Goal: Information Seeking & Learning: Learn about a topic

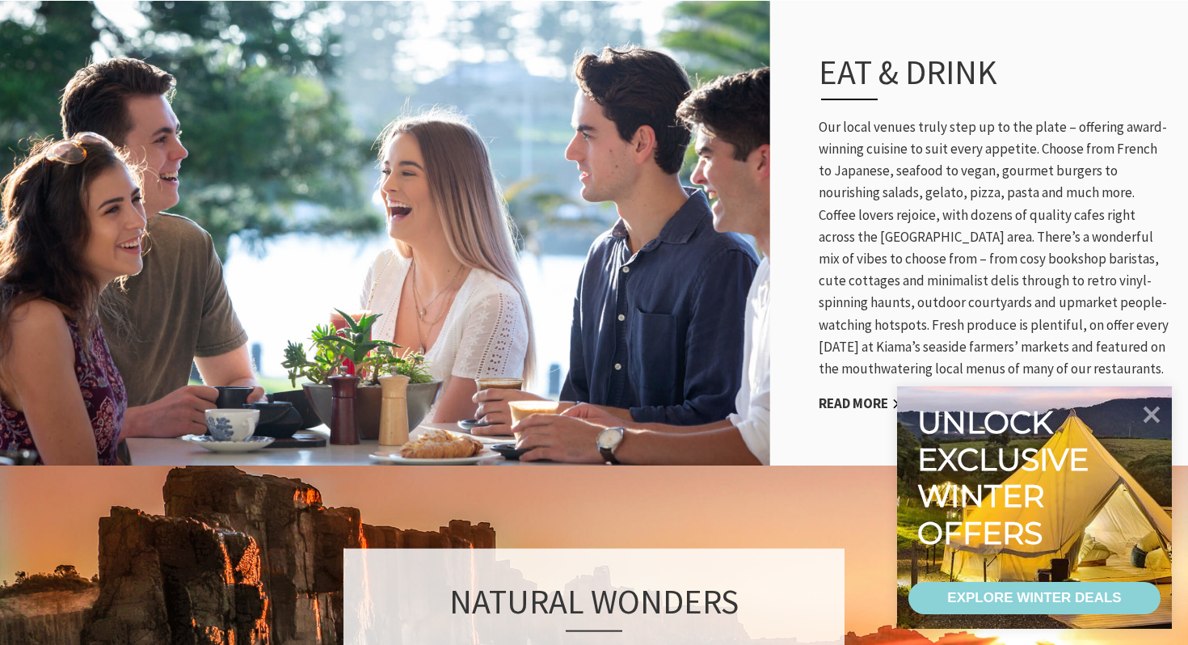
scroll to position [759, 0]
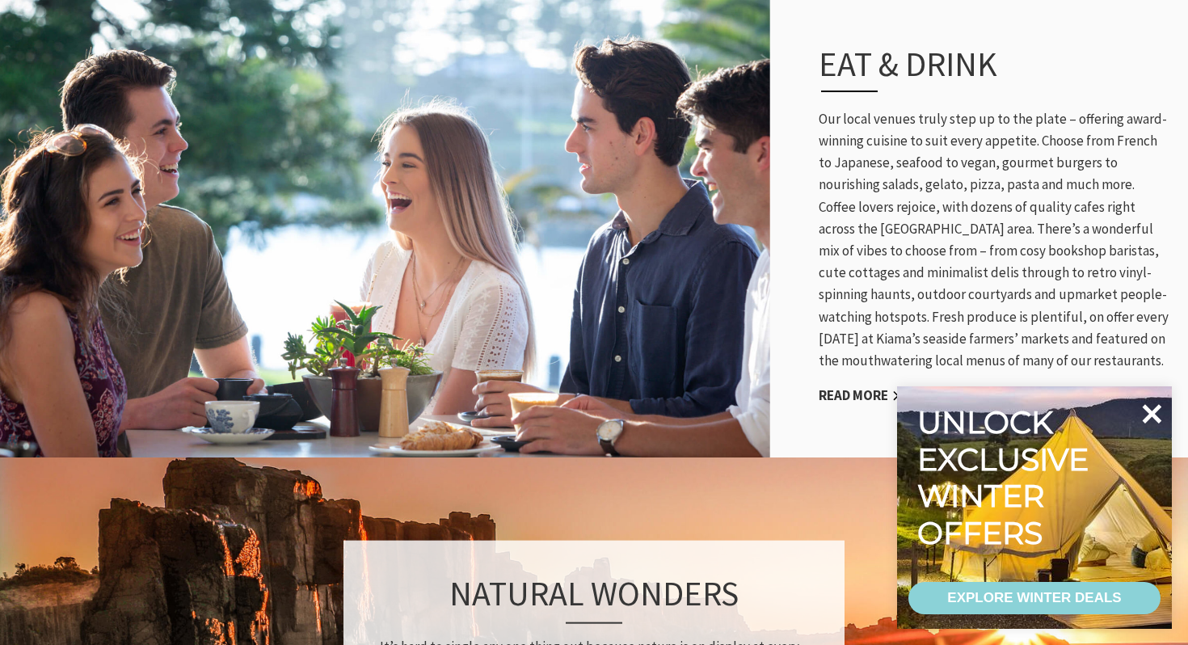
click at [1147, 417] on icon at bounding box center [1152, 413] width 19 height 19
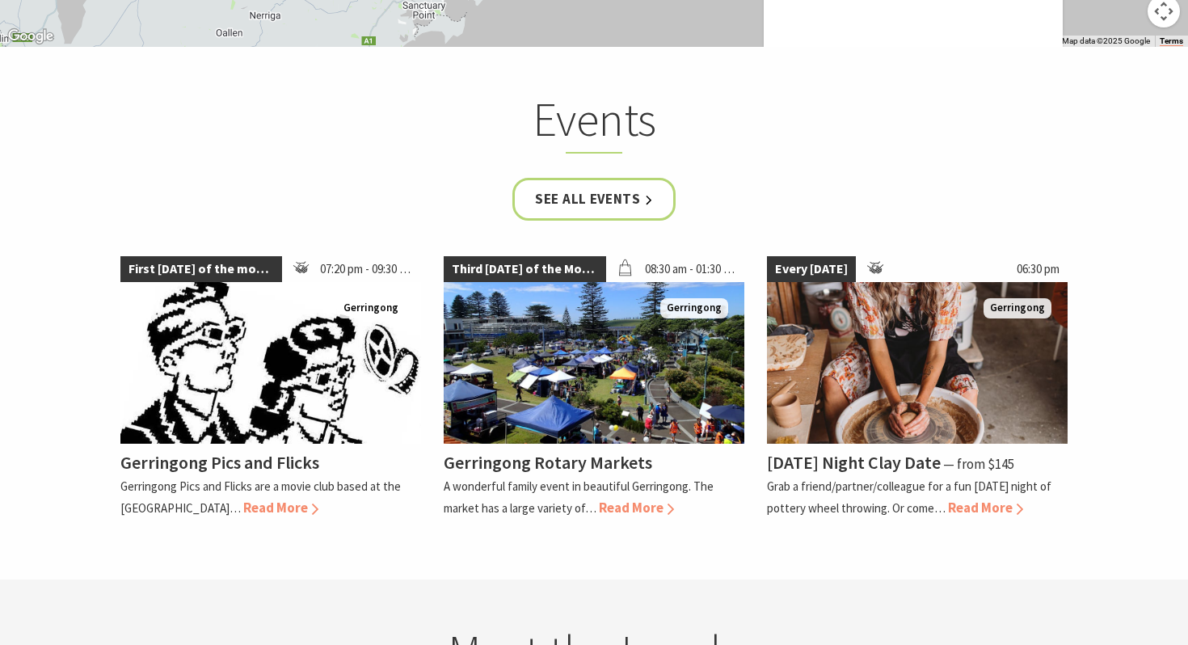
scroll to position [3690, 0]
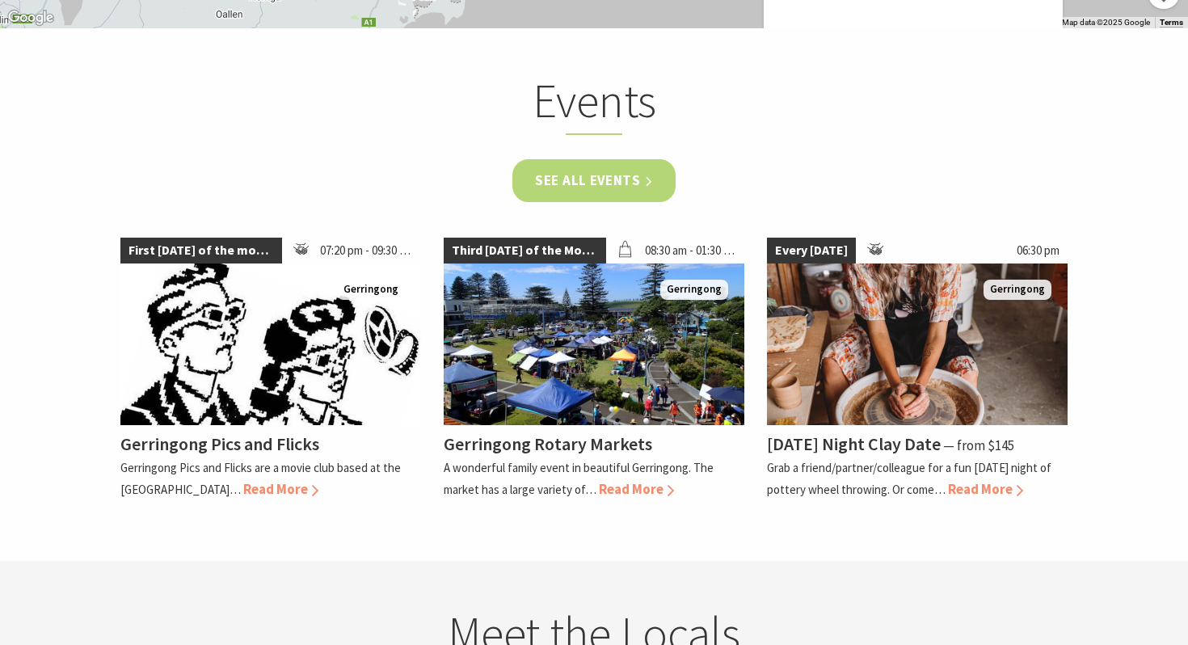
click at [588, 159] on link "See all Events" at bounding box center [593, 180] width 163 height 43
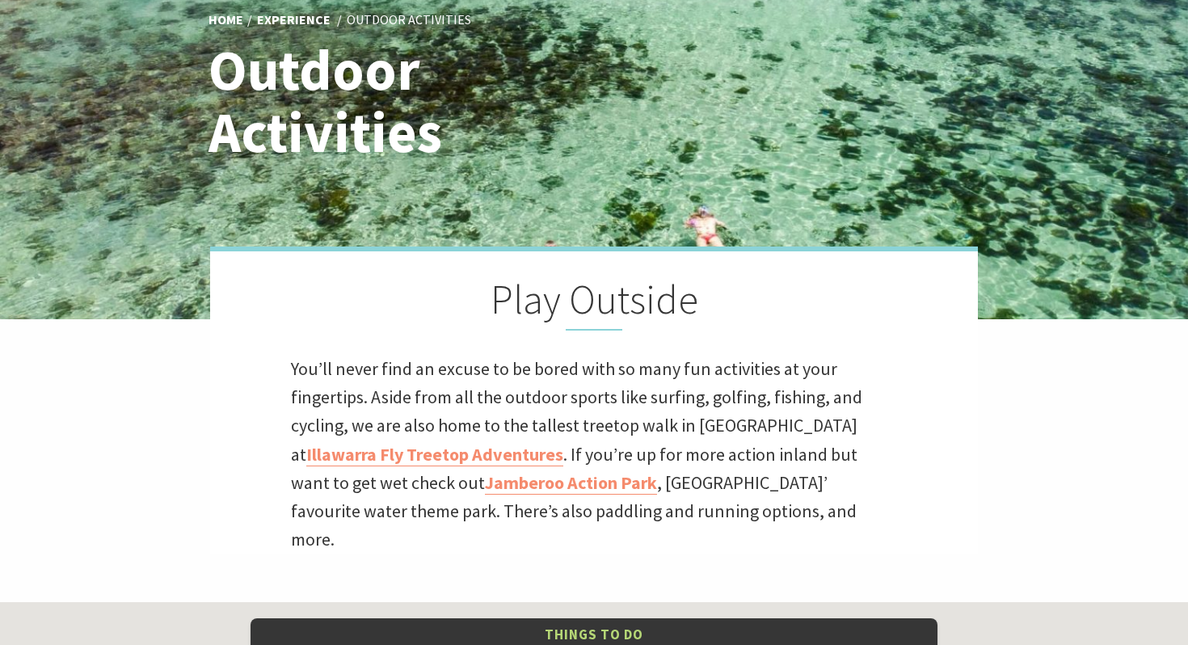
scroll to position [502, 0]
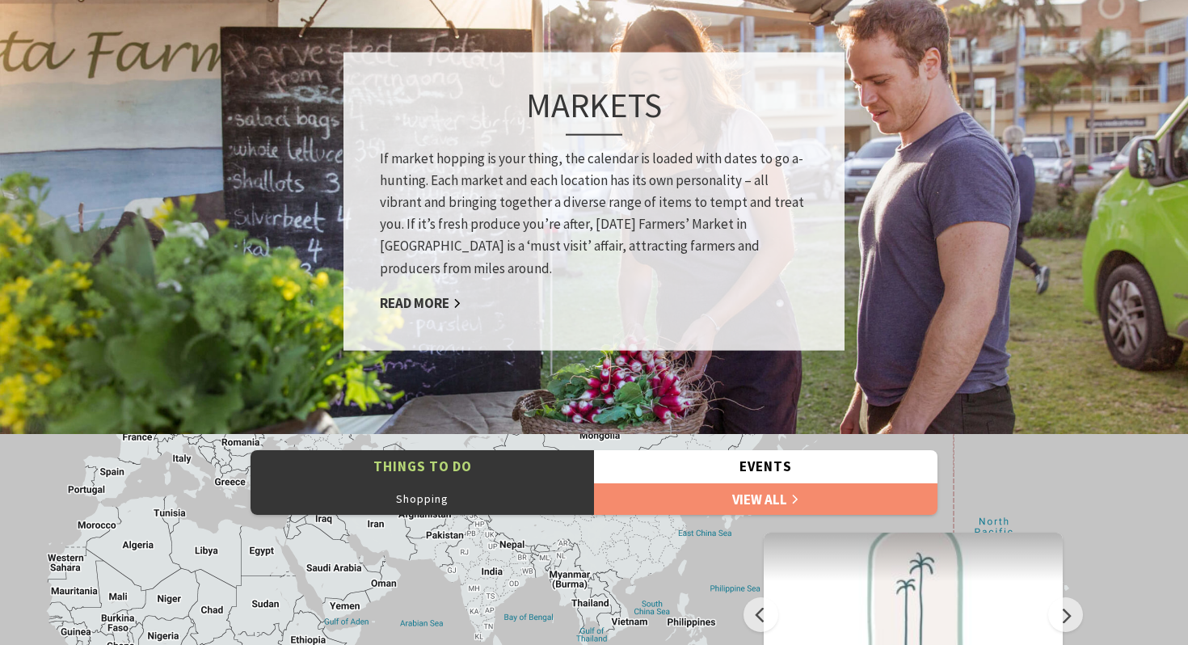
scroll to position [1245, 0]
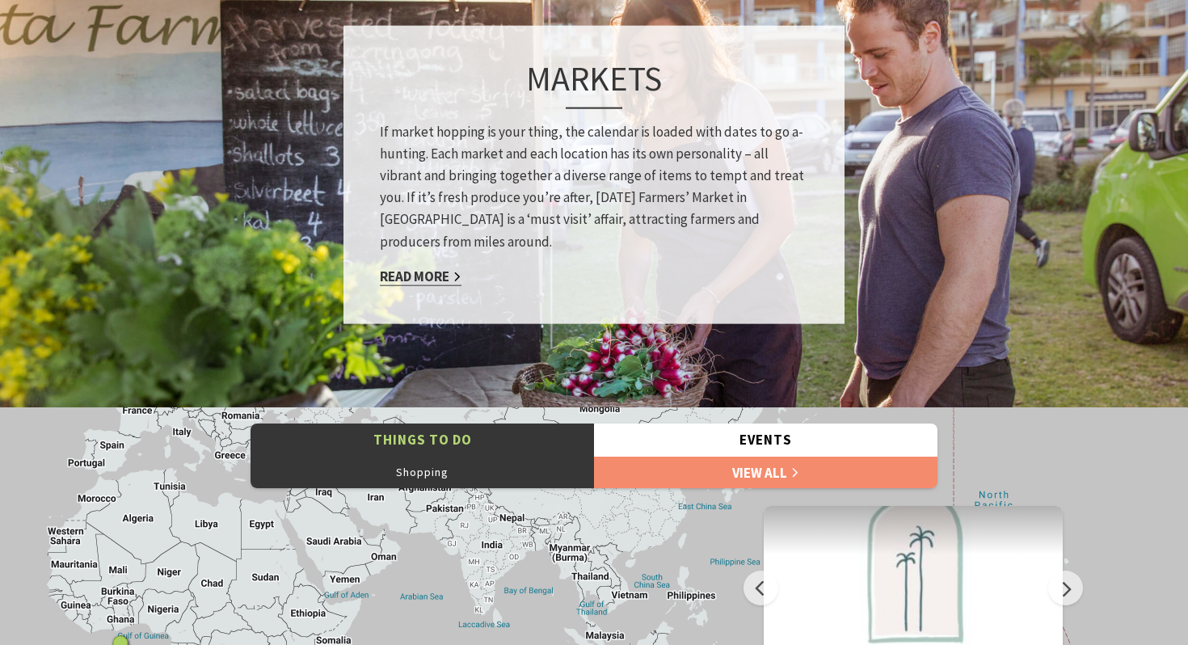
click at [440, 277] on link "Read More" at bounding box center [421, 276] width 82 height 19
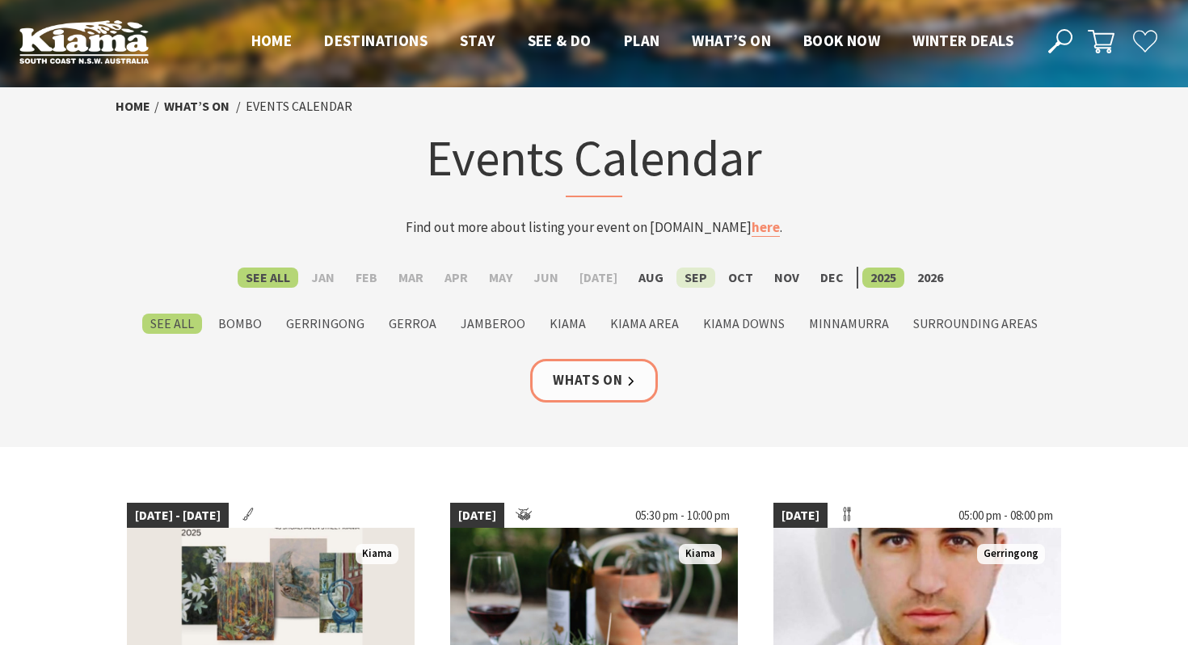
click at [691, 274] on label "Sep" at bounding box center [695, 277] width 39 height 20
click at [0, 0] on input "Sep" at bounding box center [0, 0] width 0 height 0
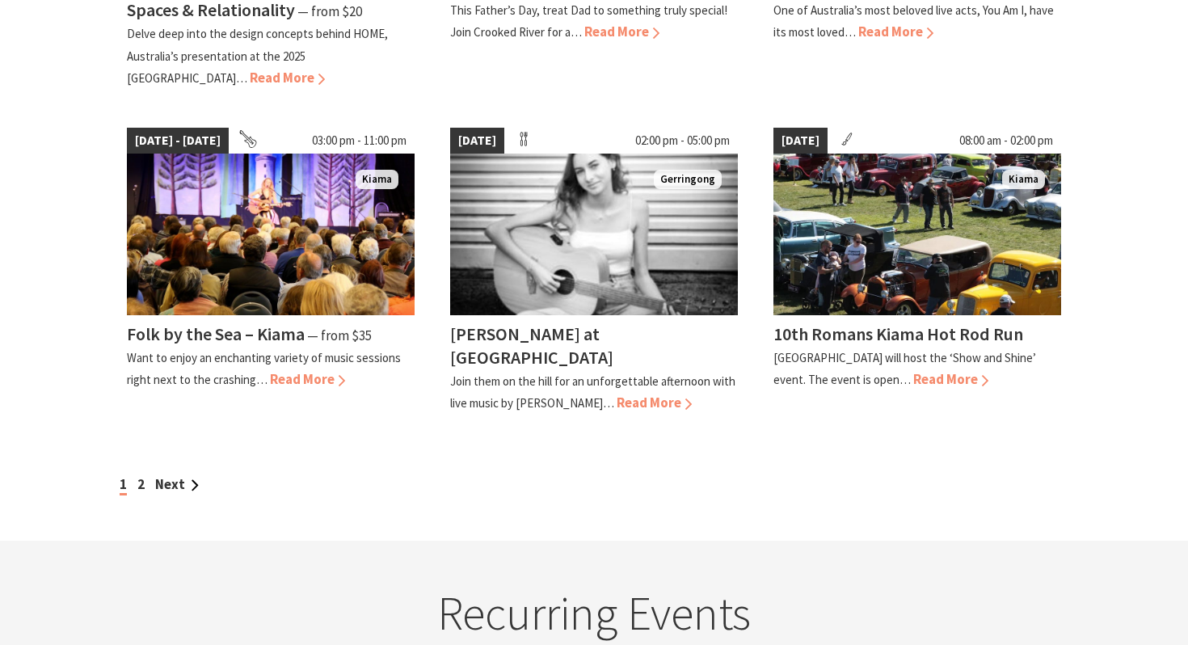
scroll to position [1394, 0]
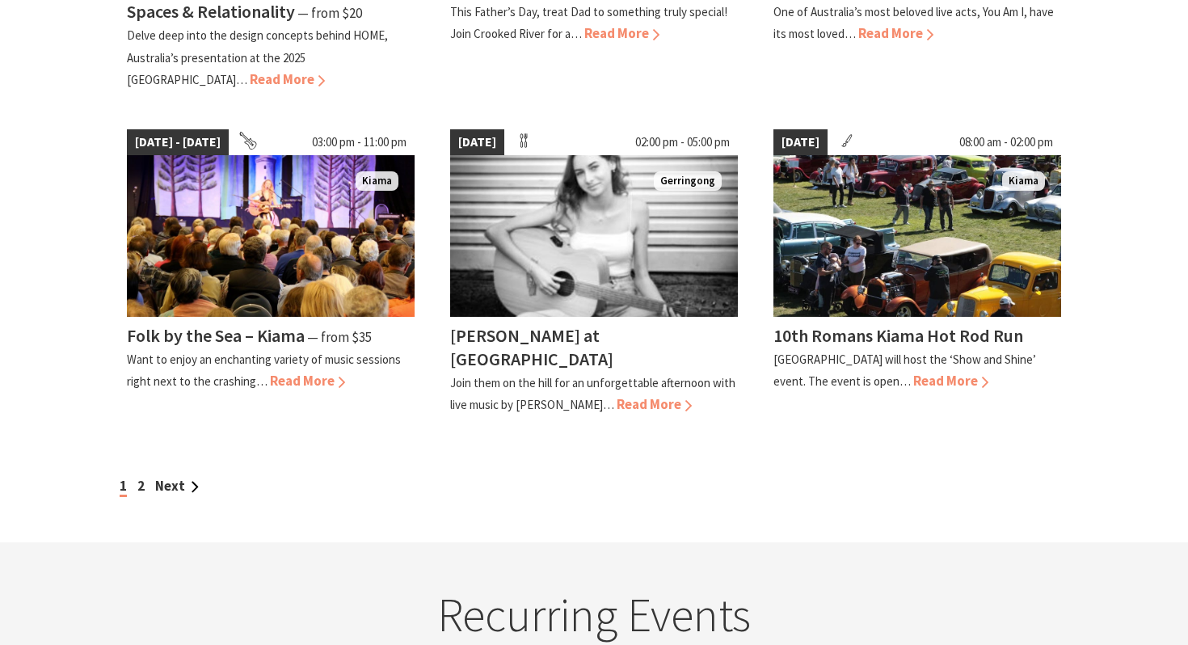
click at [149, 475] on div "1 2 Next" at bounding box center [594, 486] width 957 height 22
click at [140, 477] on link "2" at bounding box center [140, 486] width 7 height 18
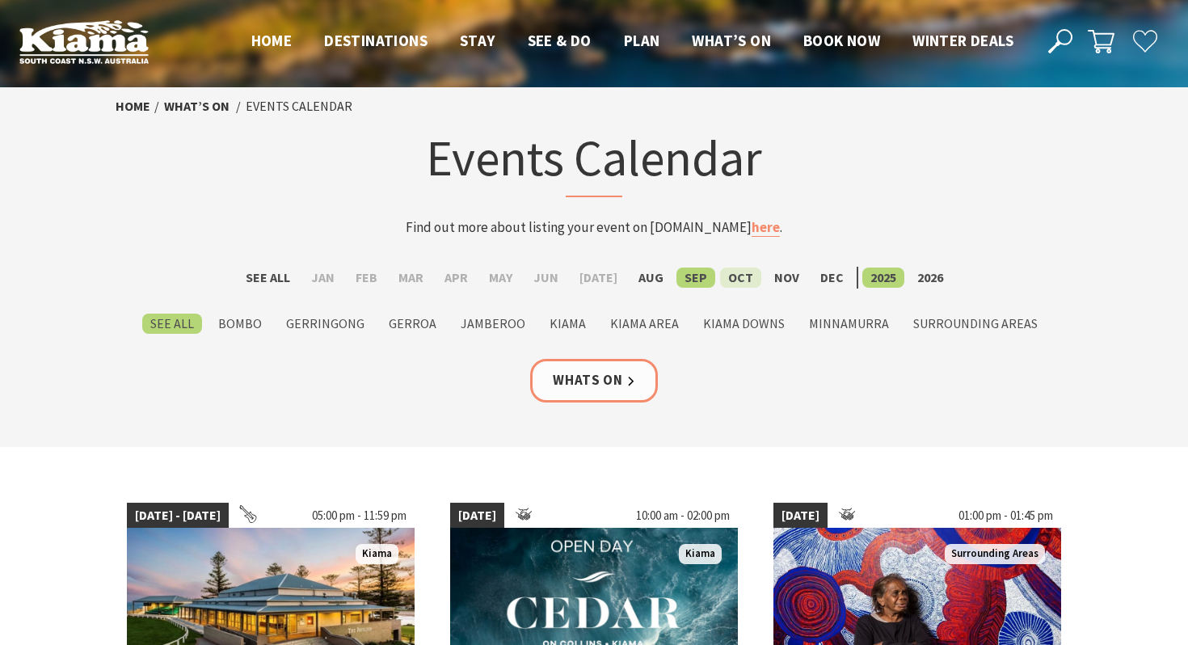
click at [722, 272] on label "Oct" at bounding box center [740, 277] width 41 height 20
click at [0, 0] on input "Oct" at bounding box center [0, 0] width 0 height 0
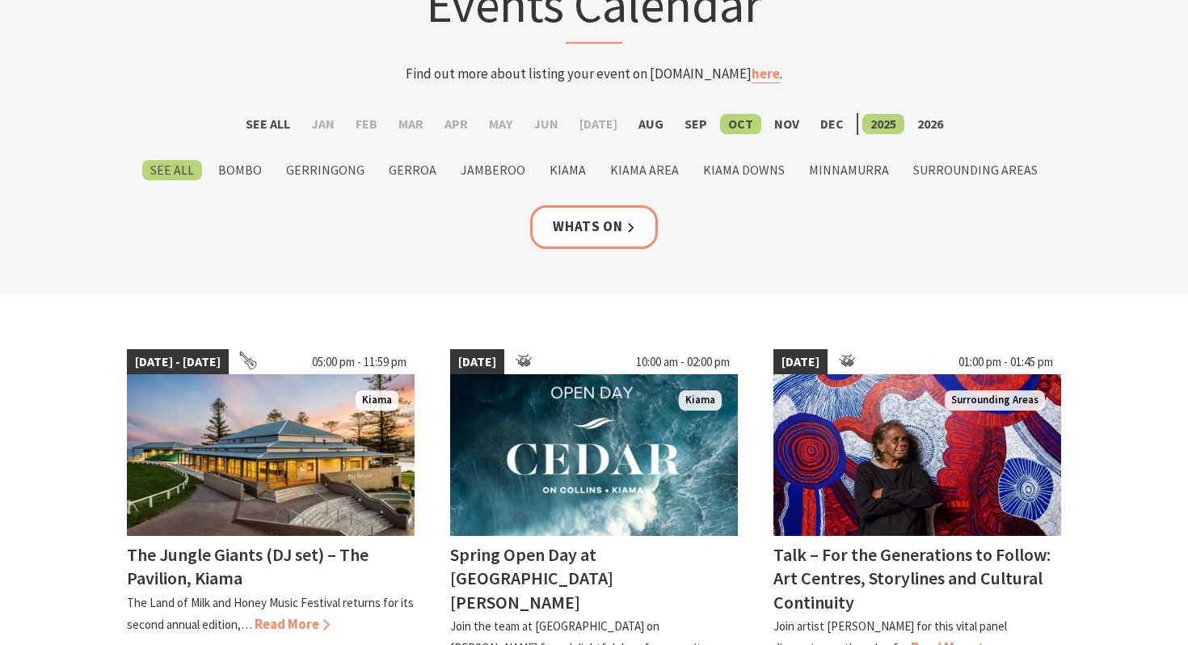
scroll to position [196, 0]
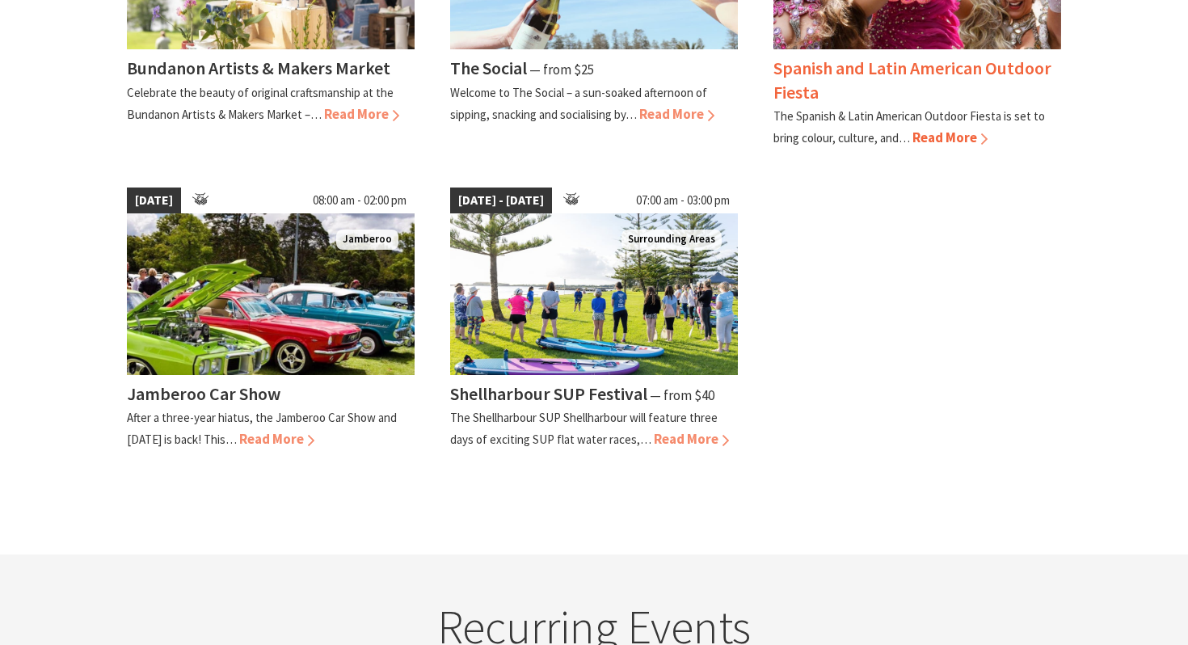
scroll to position [335, 0]
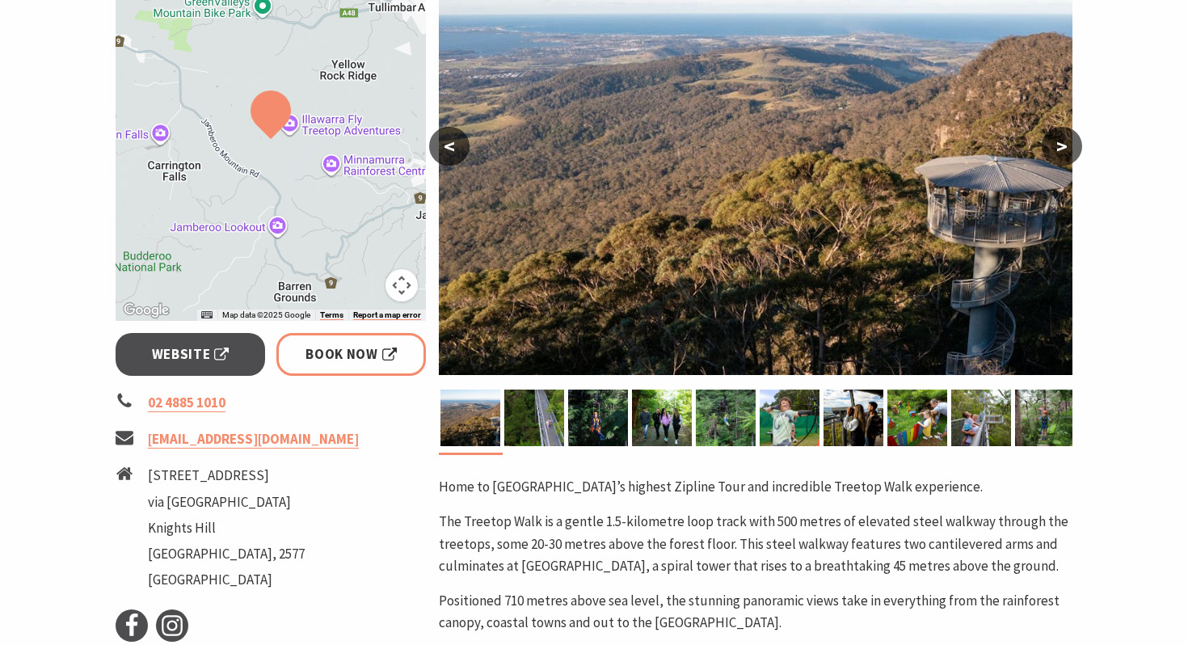
scroll to position [333, 0]
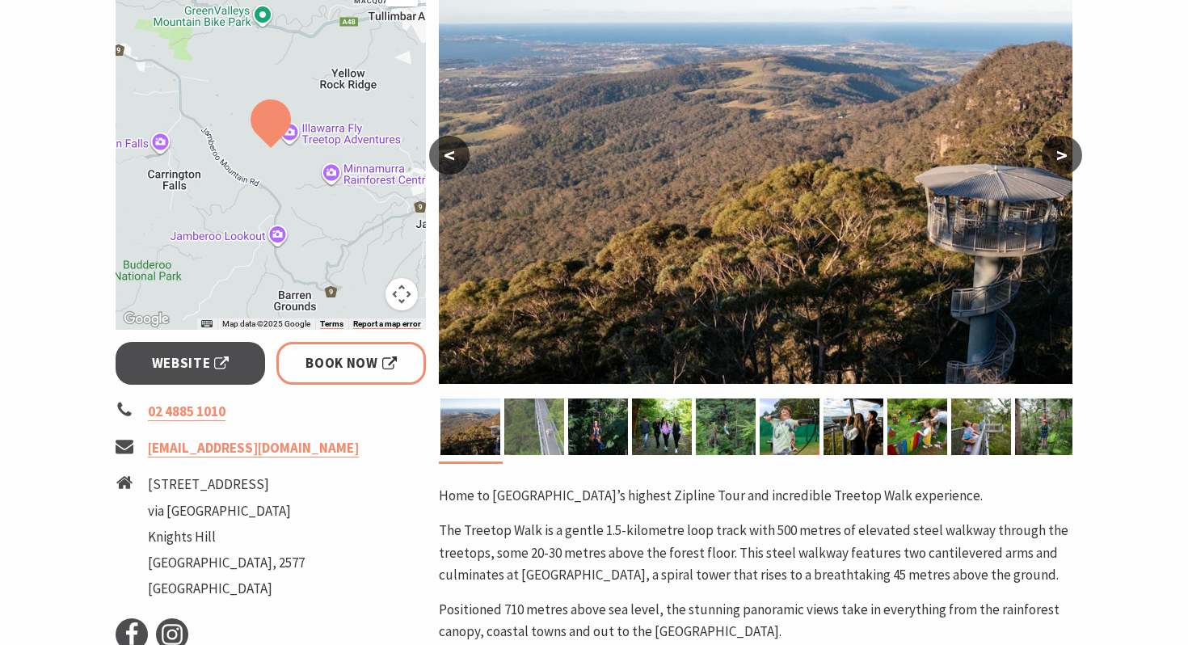
click at [536, 432] on img at bounding box center [534, 426] width 60 height 57
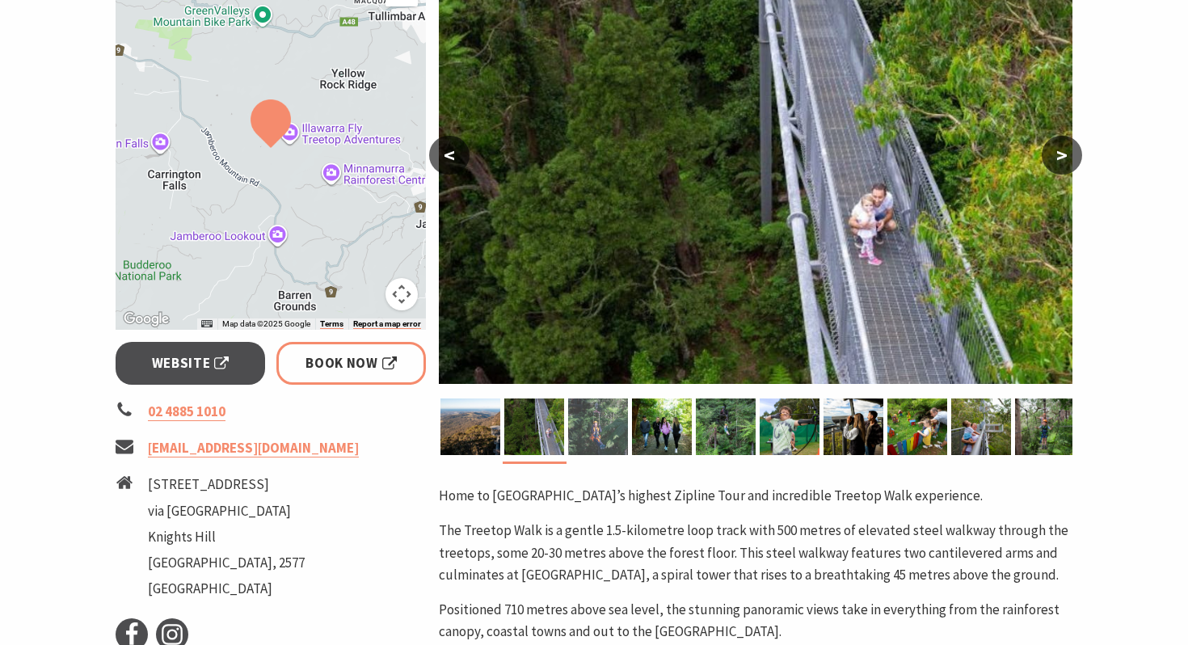
click at [593, 431] on img at bounding box center [598, 426] width 60 height 57
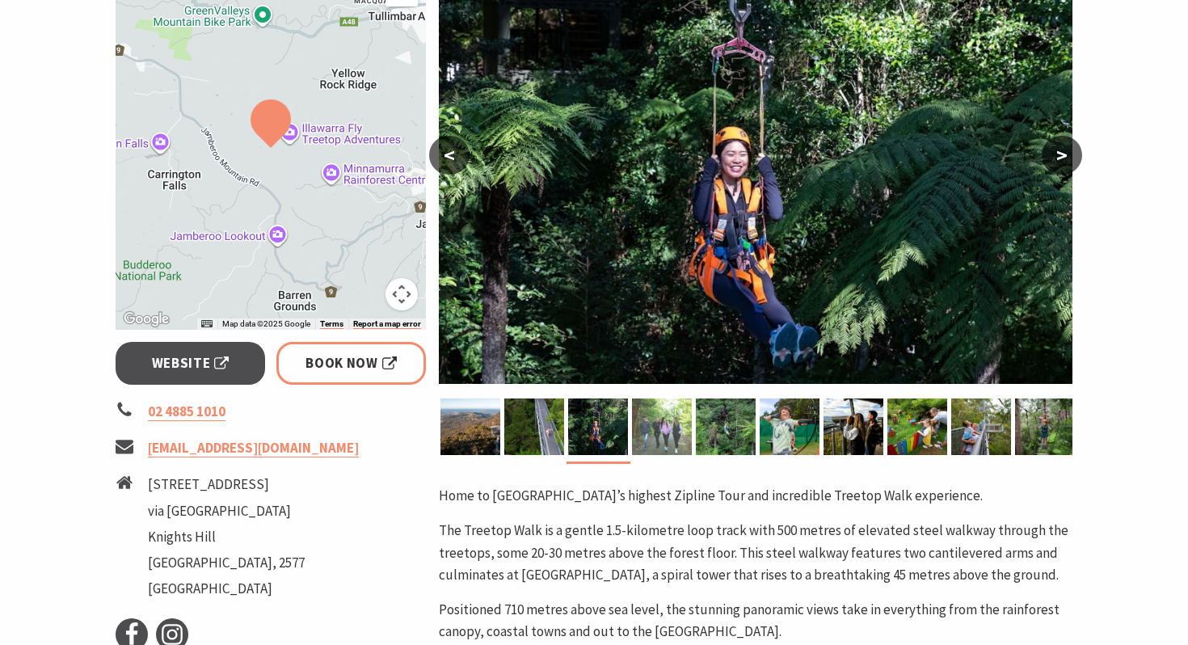
click at [654, 426] on img at bounding box center [662, 426] width 60 height 57
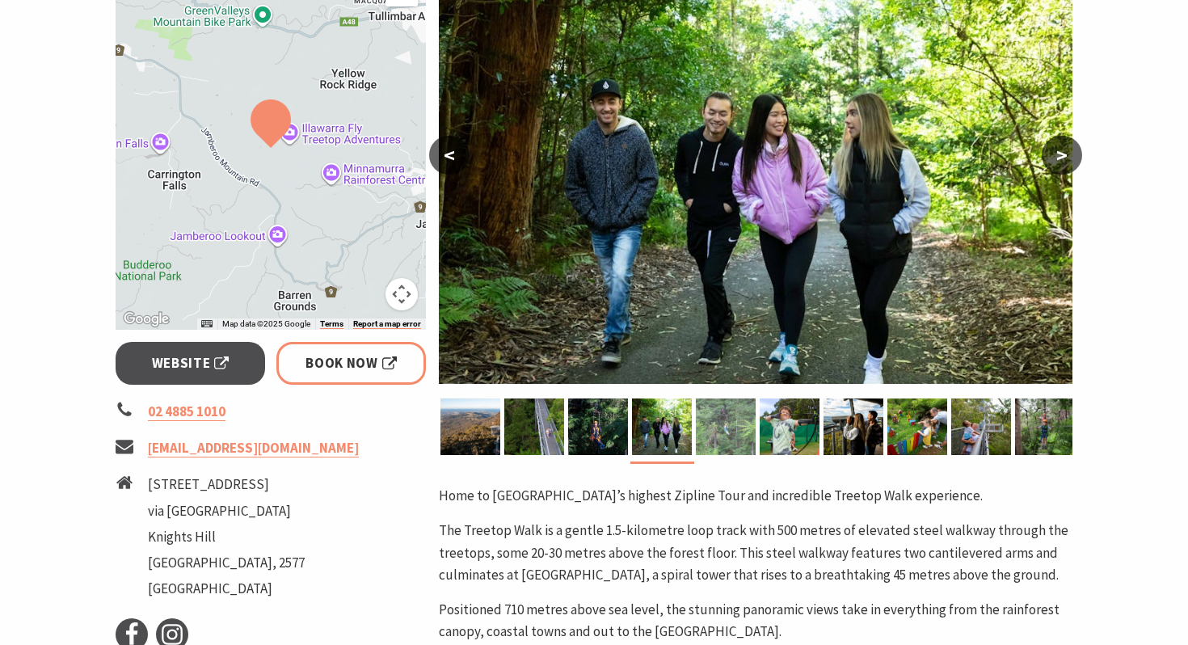
click at [715, 427] on img at bounding box center [726, 426] width 60 height 57
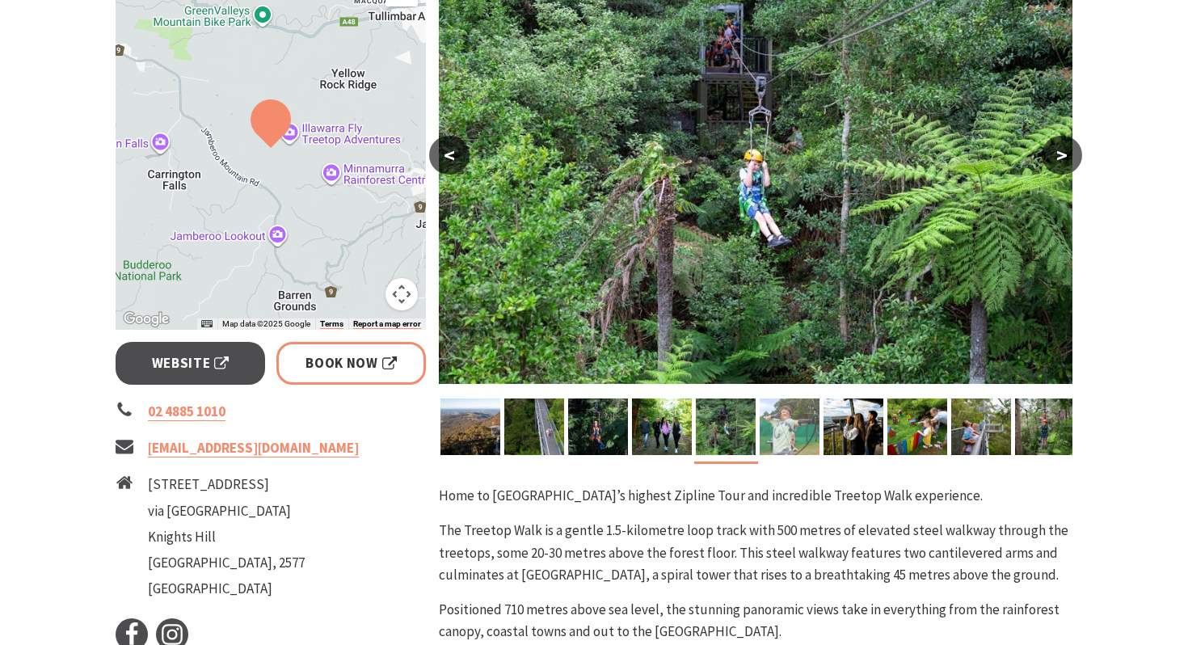
click at [798, 426] on img at bounding box center [790, 426] width 60 height 57
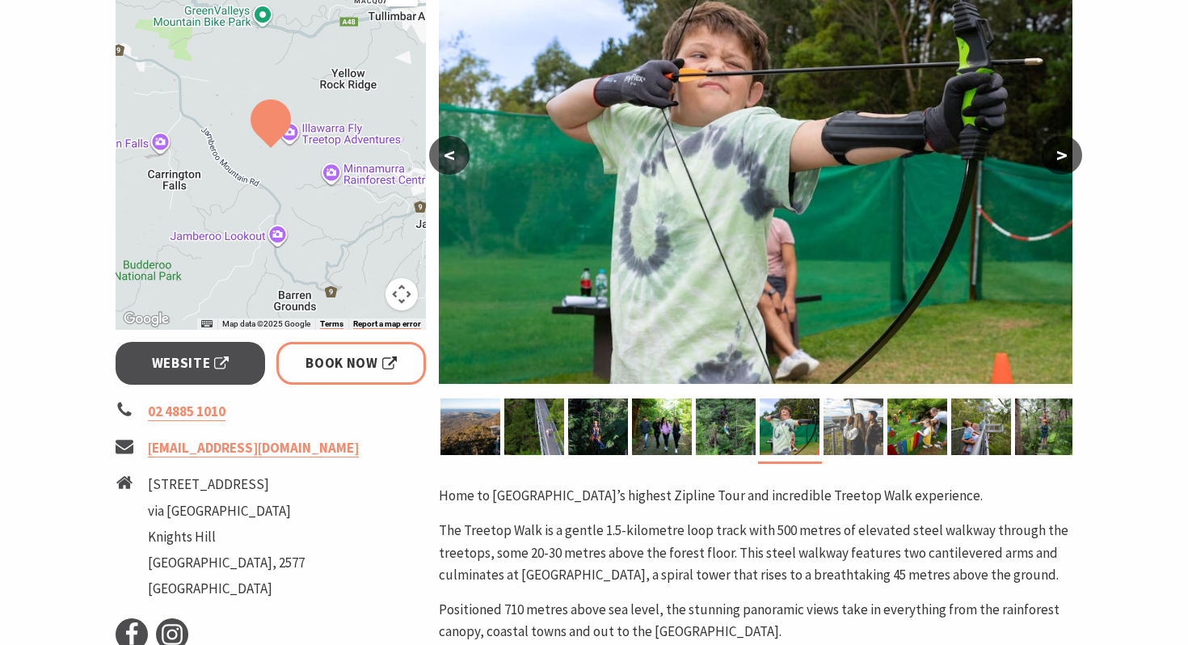
click at [849, 433] on img at bounding box center [853, 426] width 60 height 57
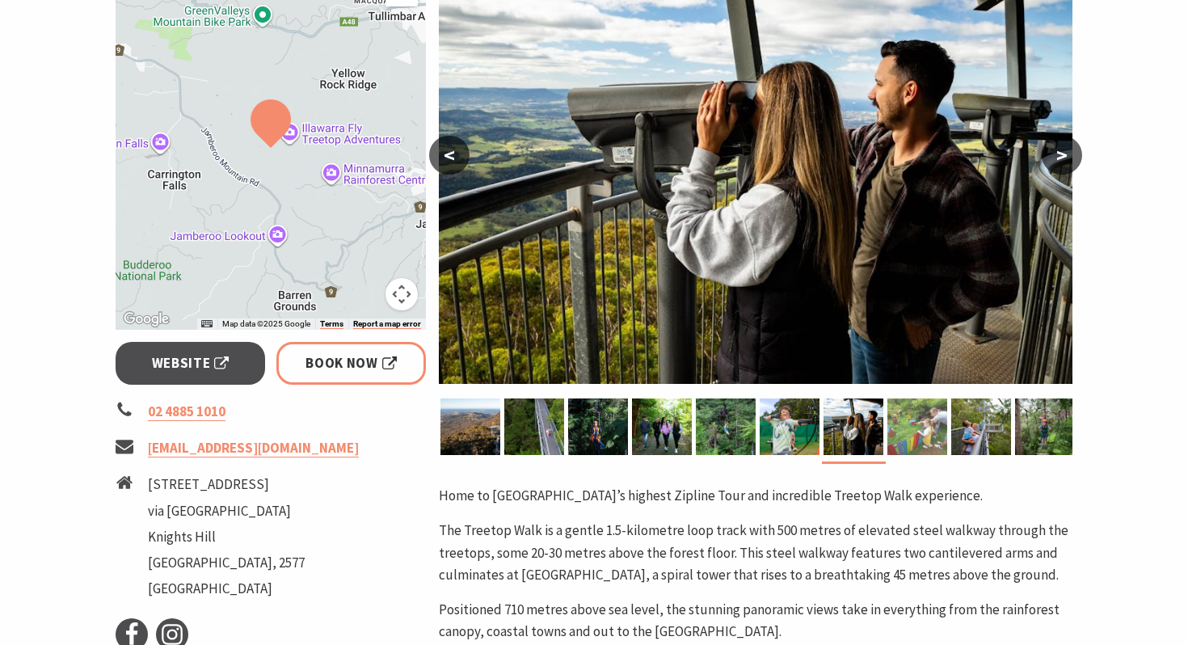
click at [905, 427] on img at bounding box center [917, 426] width 60 height 57
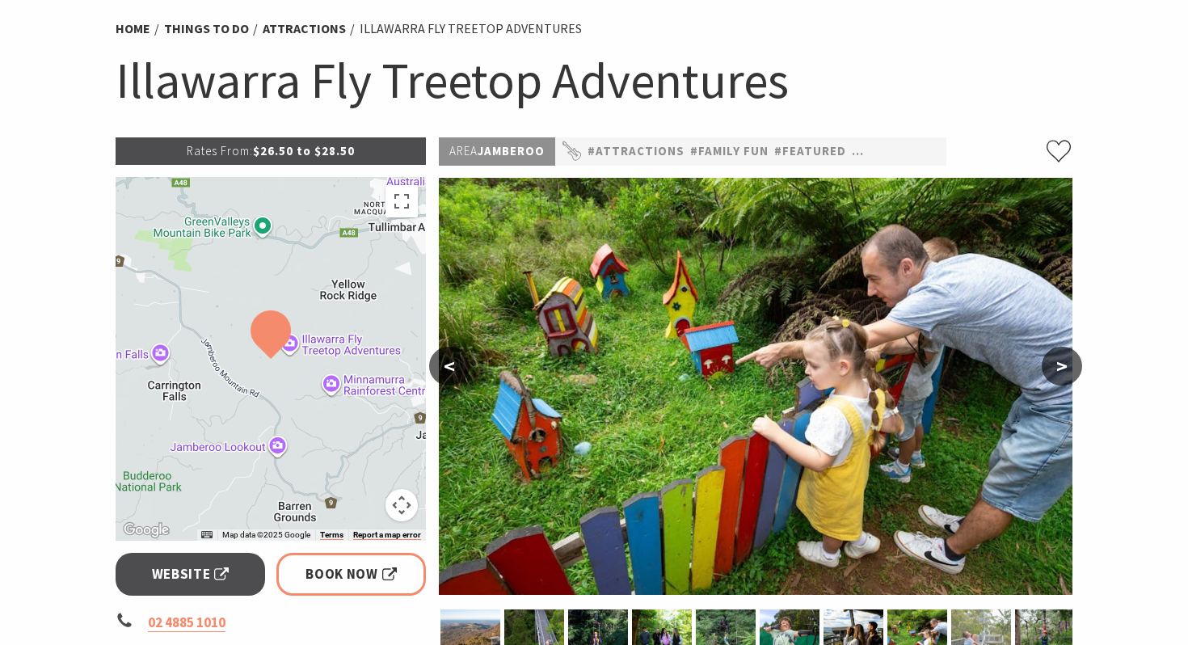
scroll to position [0, 0]
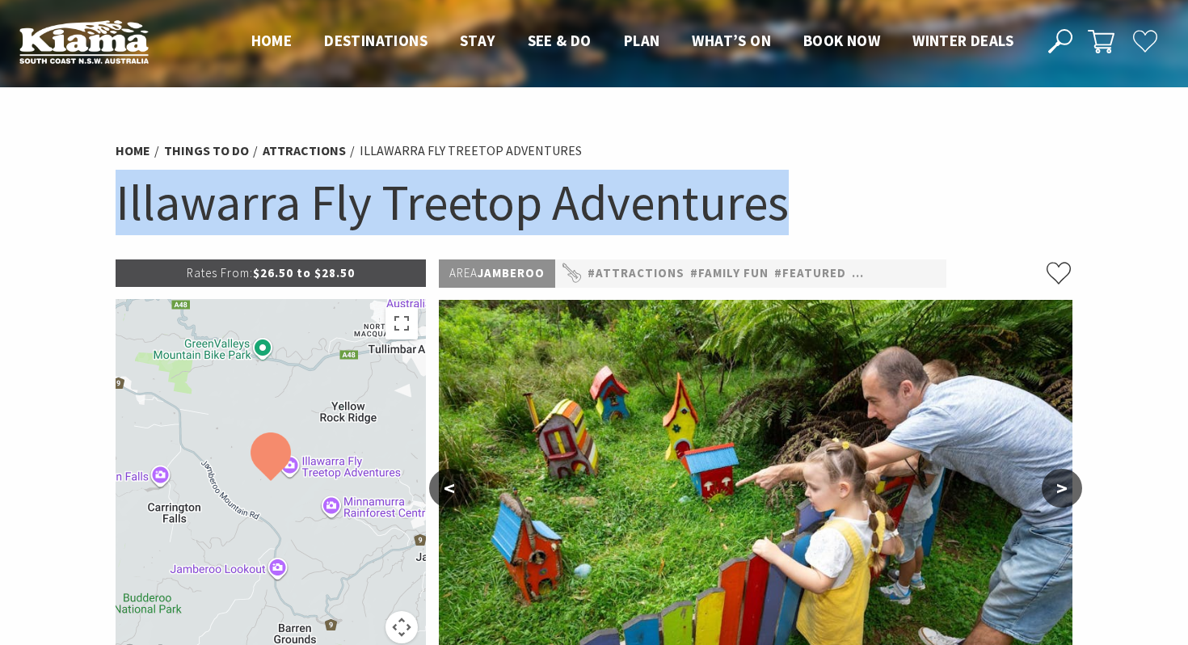
drag, startPoint x: 813, startPoint y: 237, endPoint x: 65, endPoint y: 204, distance: 749.0
copy h1 "Illawarra Fly Treetop Adventures"
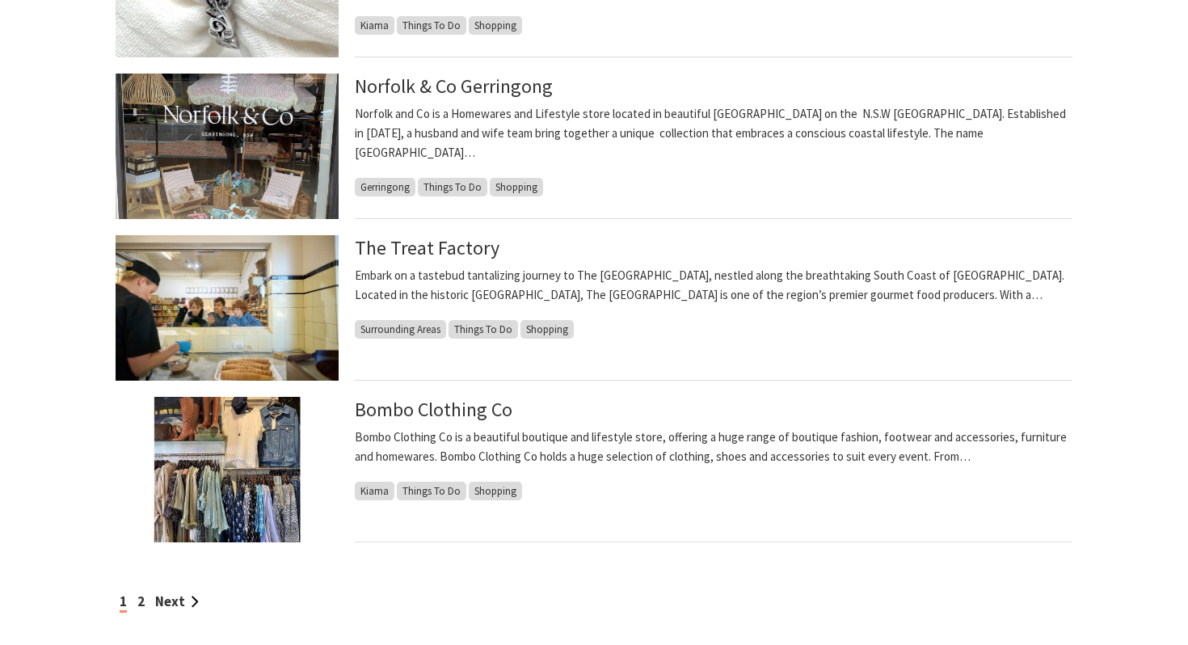
scroll to position [1249, 0]
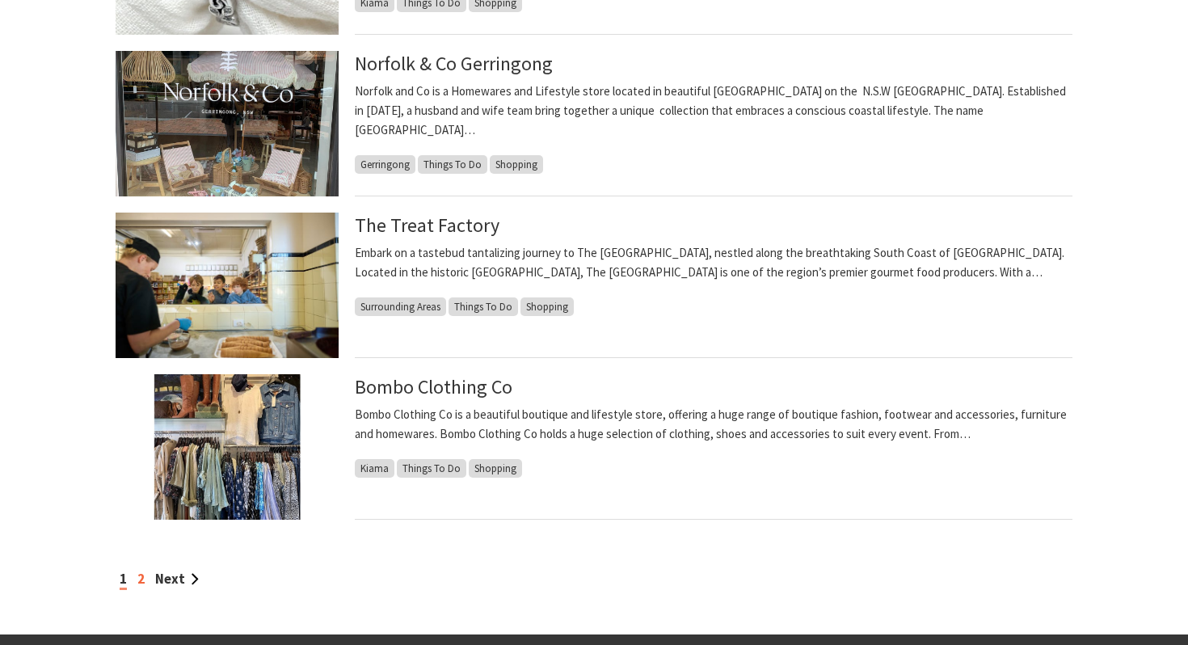
click at [141, 577] on link "2" at bounding box center [140, 579] width 7 height 18
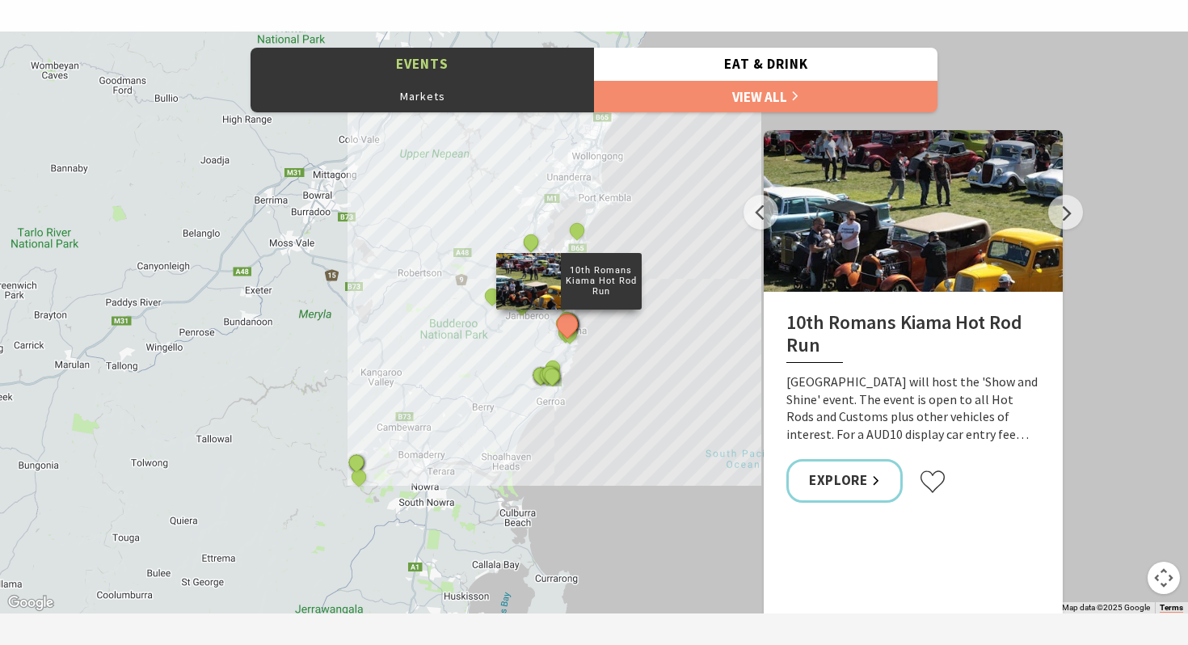
scroll to position [834, 0]
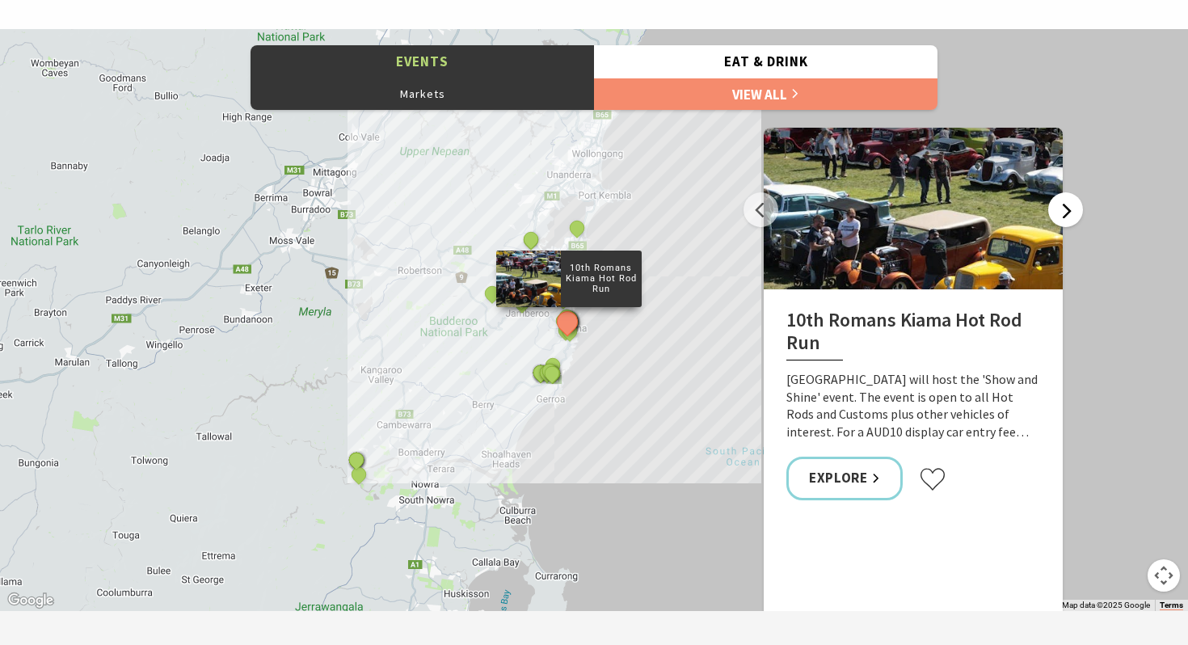
click at [1059, 211] on button "Next" at bounding box center [1065, 209] width 35 height 35
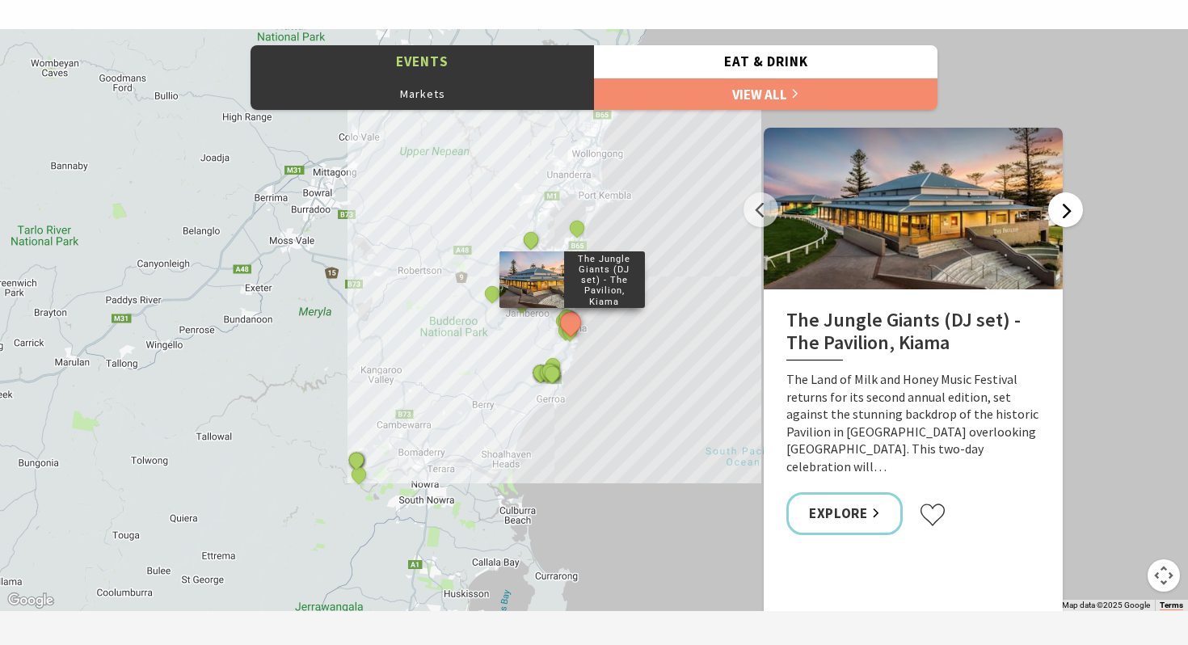
click at [1059, 211] on button "Next" at bounding box center [1065, 209] width 35 height 35
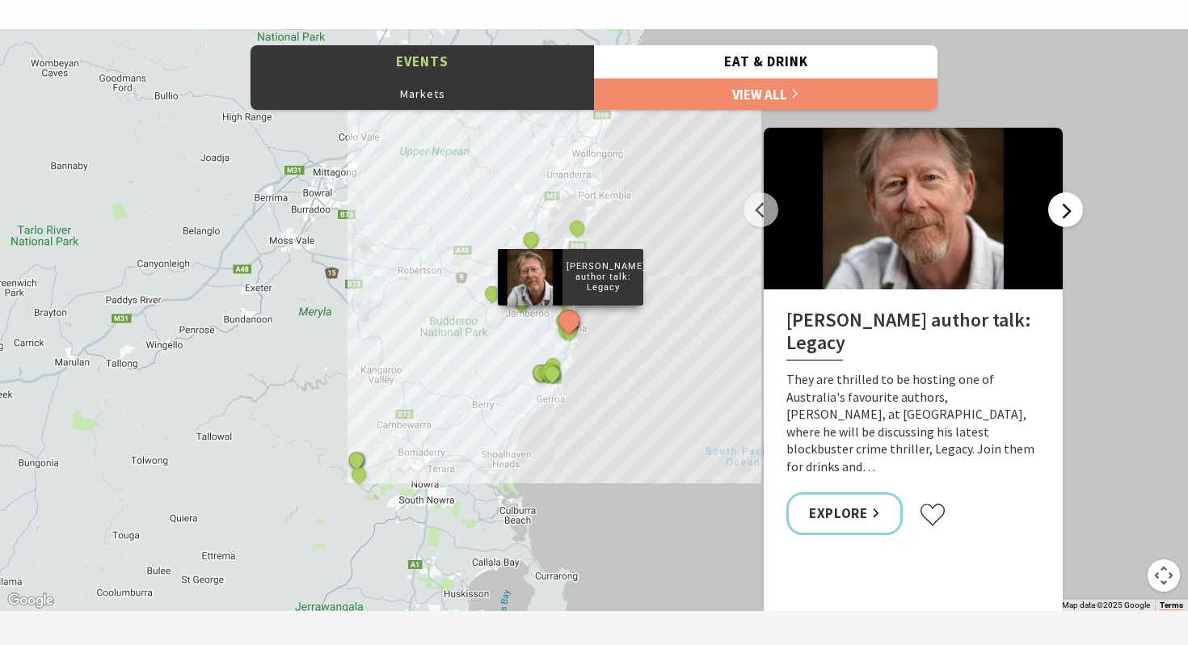
click at [1059, 211] on button "Next" at bounding box center [1065, 209] width 35 height 35
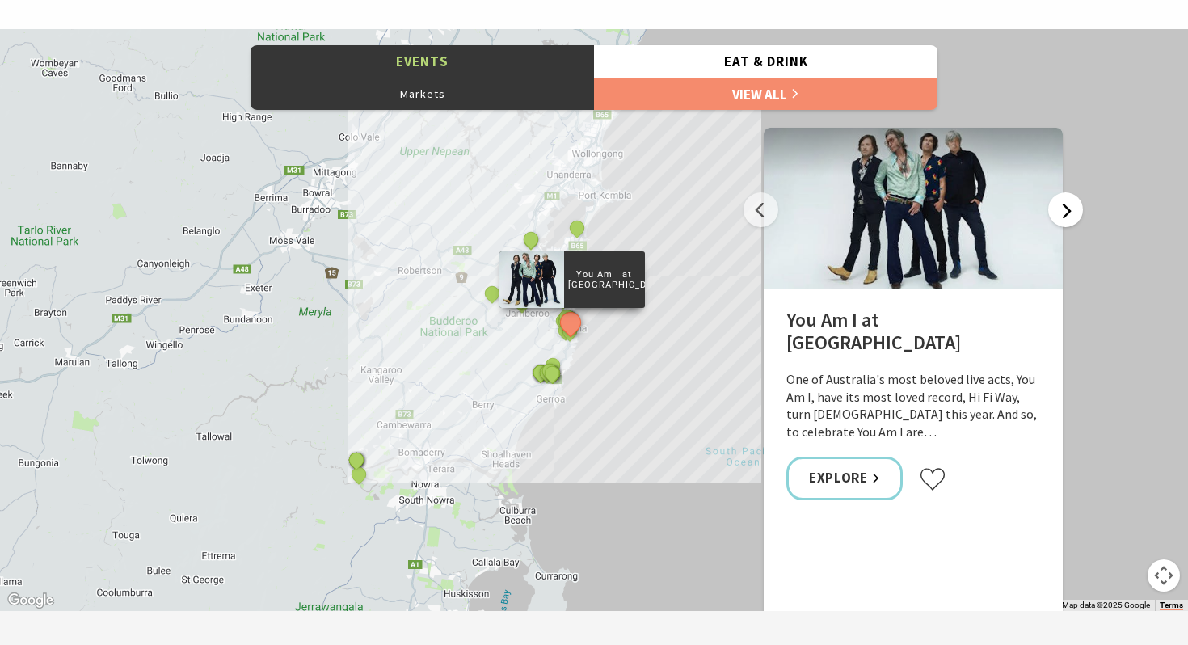
click at [1059, 211] on button "Next" at bounding box center [1065, 209] width 35 height 35
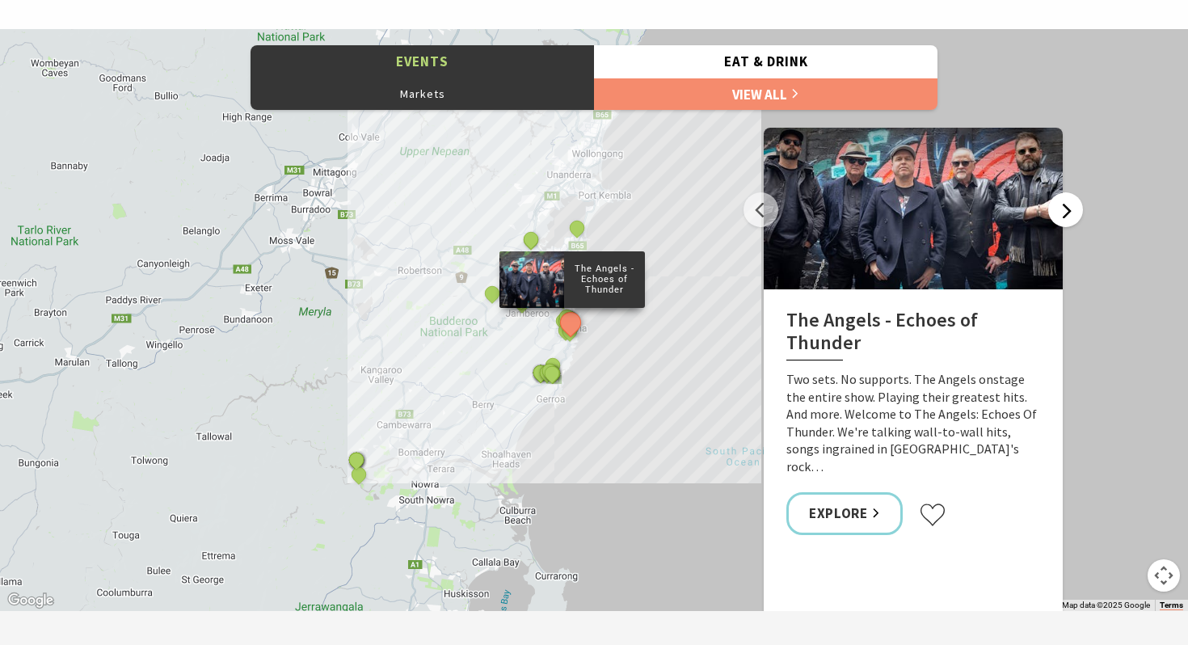
click at [1059, 211] on button "Next" at bounding box center [1065, 209] width 35 height 35
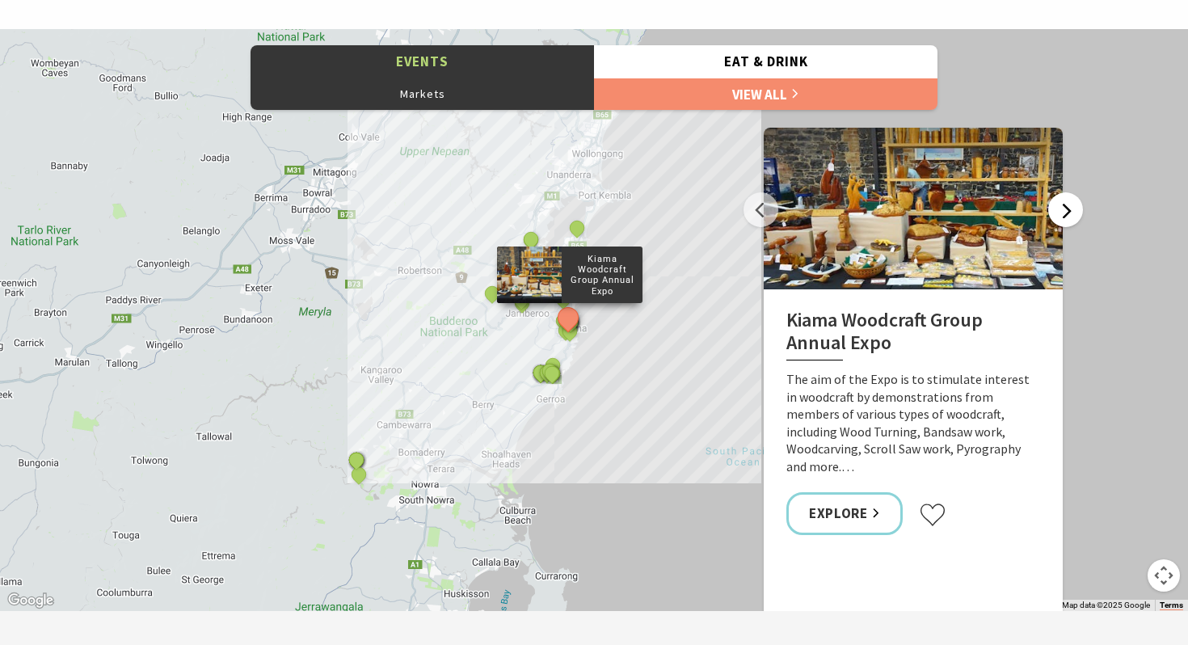
click at [1059, 211] on button "Next" at bounding box center [1065, 209] width 35 height 35
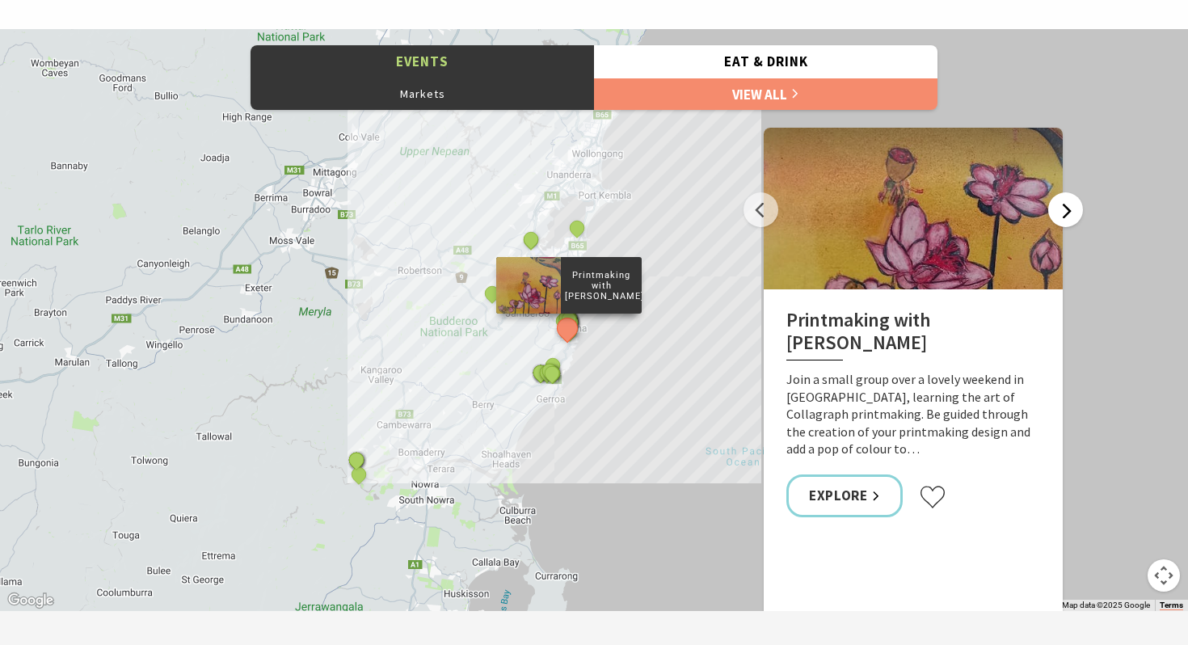
click at [1059, 211] on button "Next" at bounding box center [1065, 209] width 35 height 35
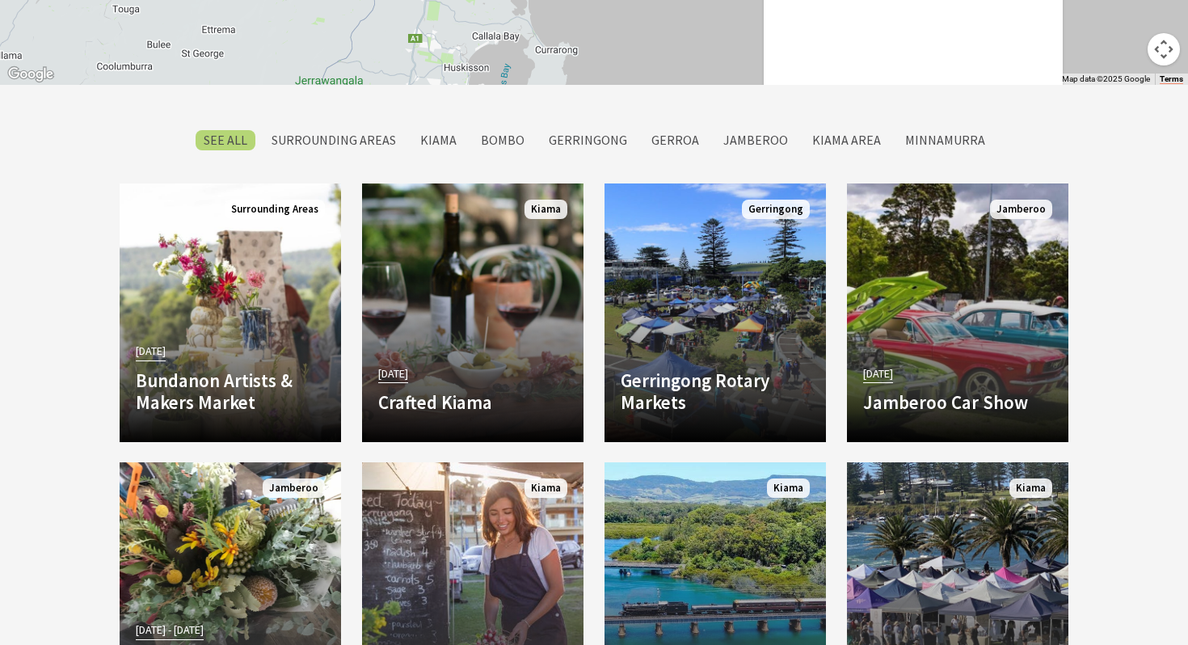
scroll to position [1515, 0]
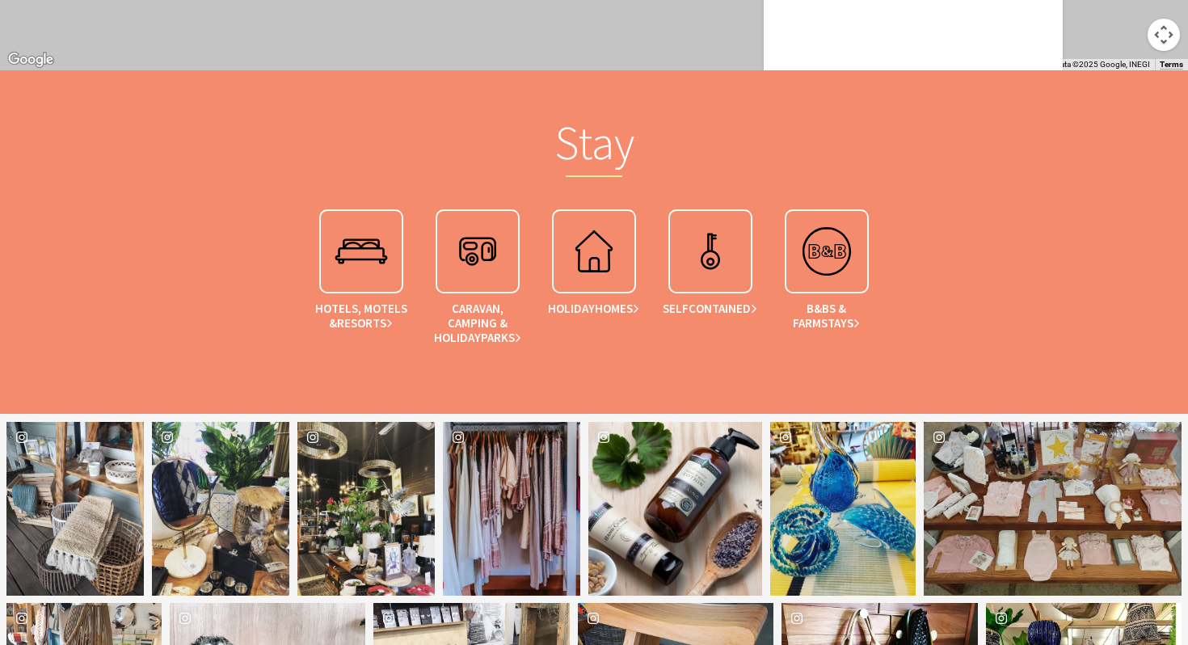
scroll to position [2017, 0]
